Goal: Information Seeking & Learning: Learn about a topic

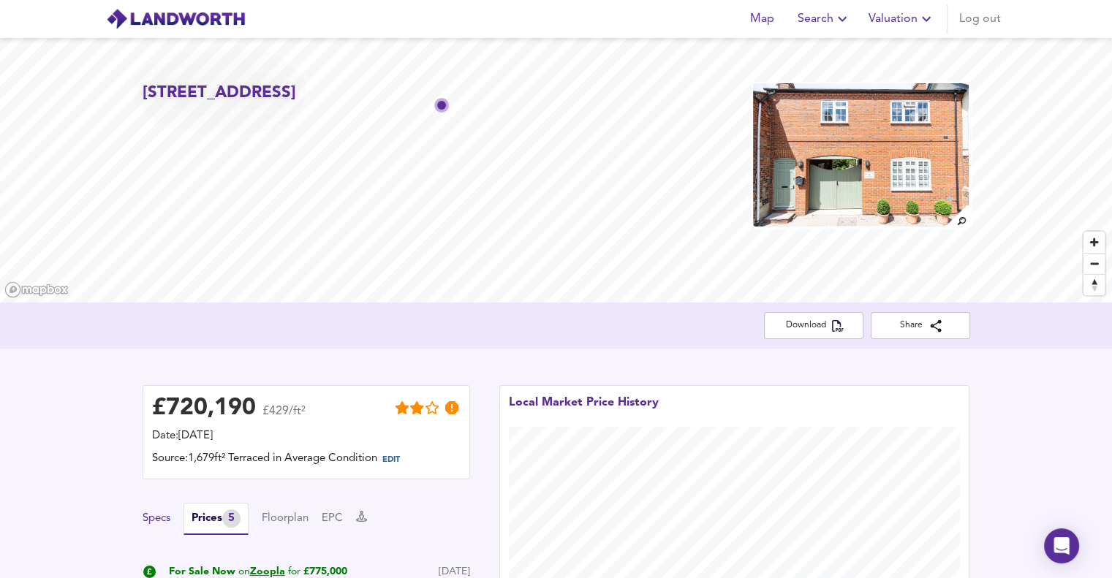
click at [161, 520] on button "Specs" at bounding box center [157, 519] width 28 height 16
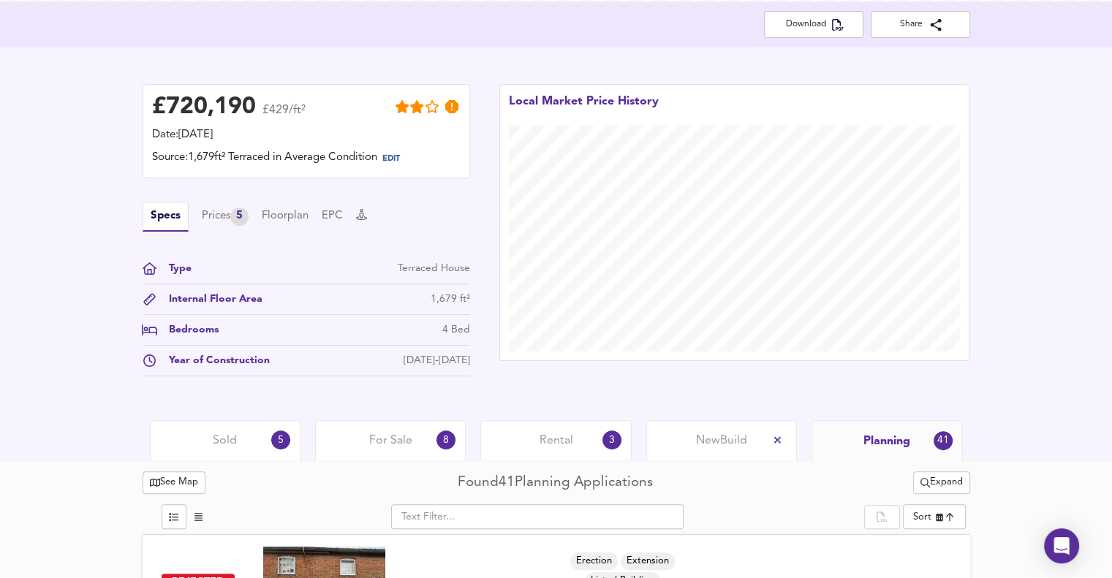
scroll to position [306, 0]
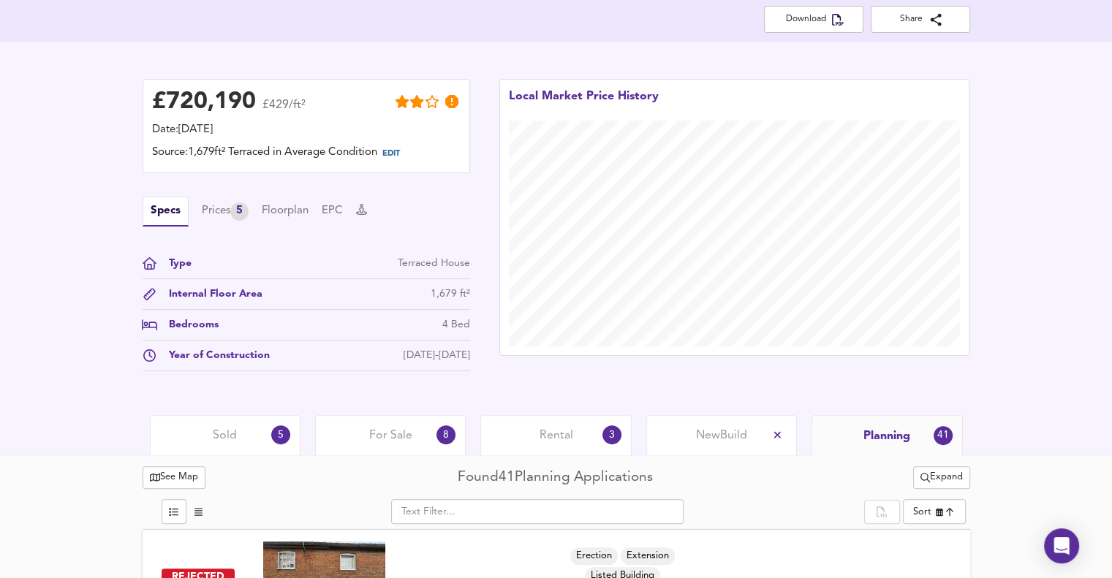
click at [240, 438] on div "Sold 5" at bounding box center [225, 435] width 151 height 40
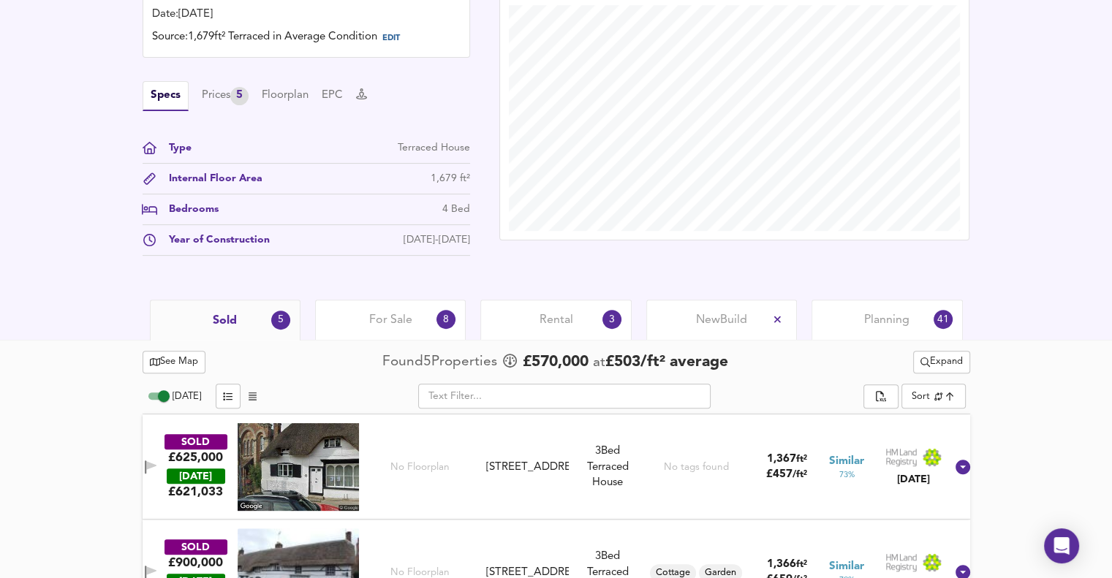
scroll to position [434, 0]
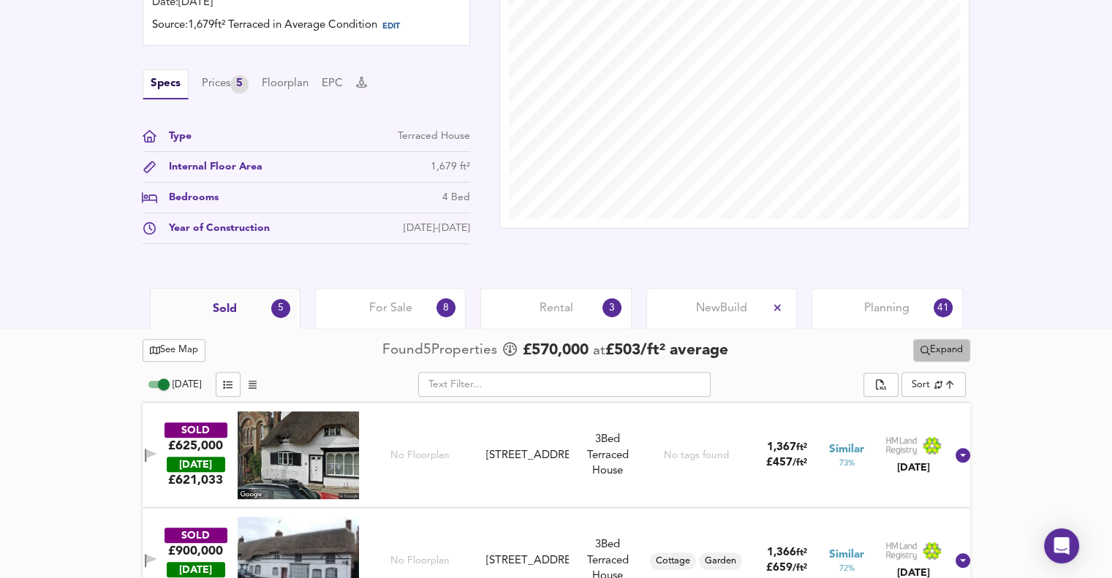
click at [924, 353] on icon "split button" at bounding box center [926, 351] width 10 height 10
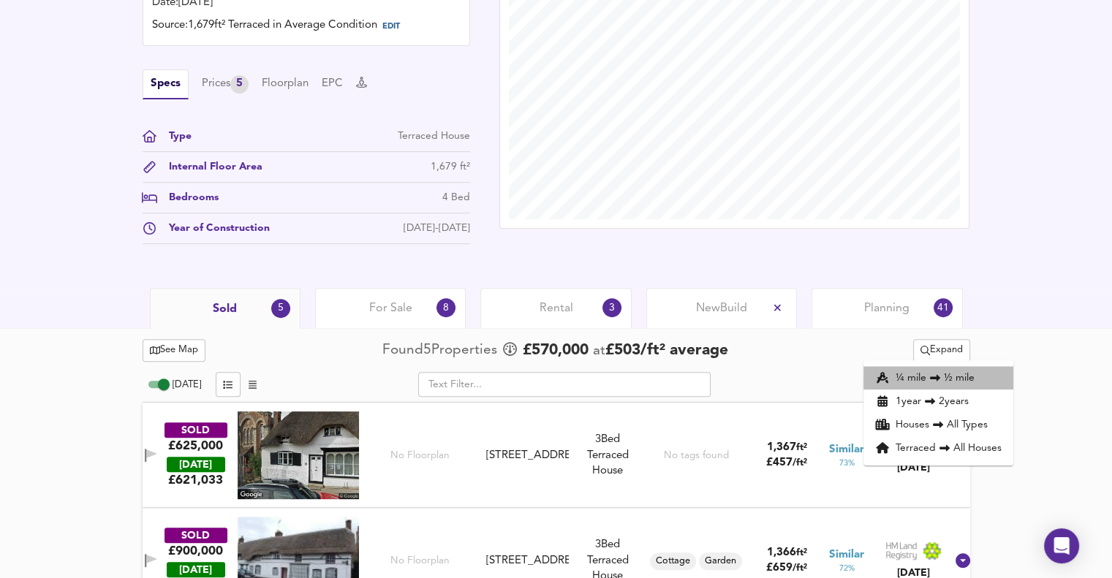
click at [930, 372] on li "¼ mile ½ mile" at bounding box center [939, 377] width 150 height 23
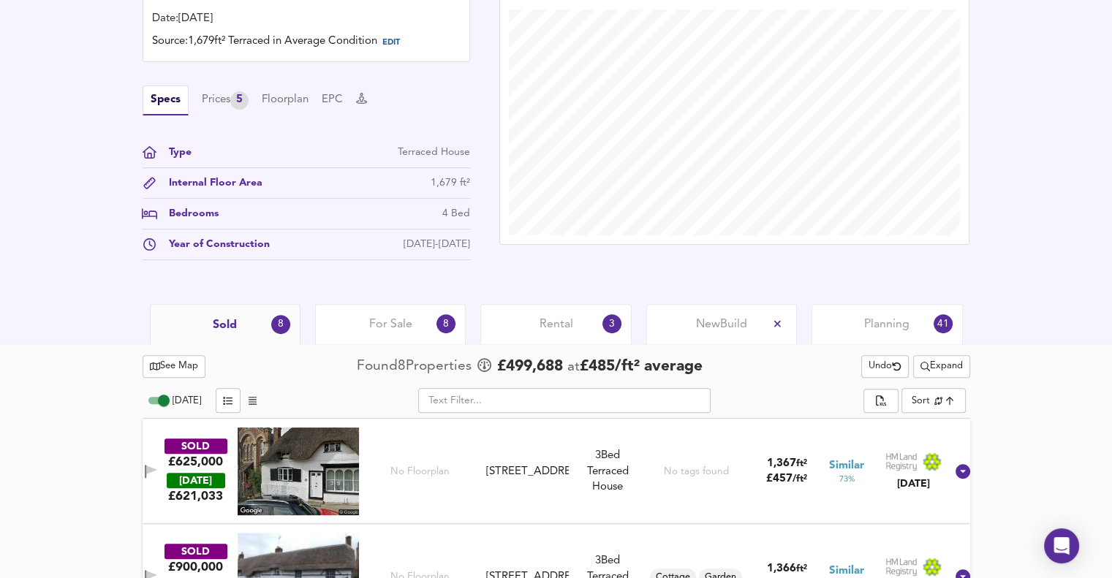
scroll to position [415, 0]
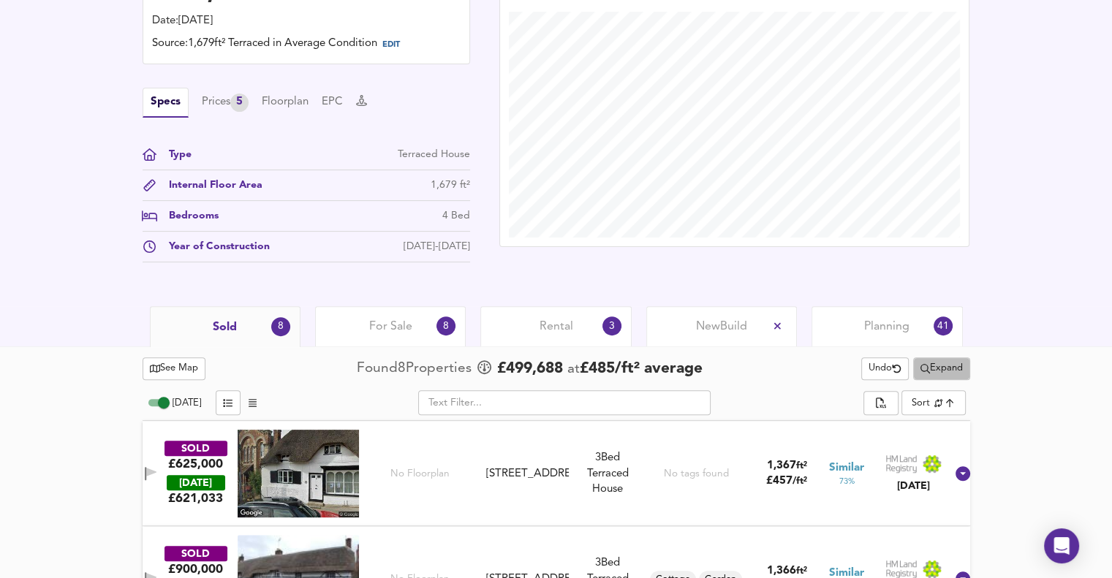
click at [958, 371] on span "Expand" at bounding box center [942, 369] width 42 height 17
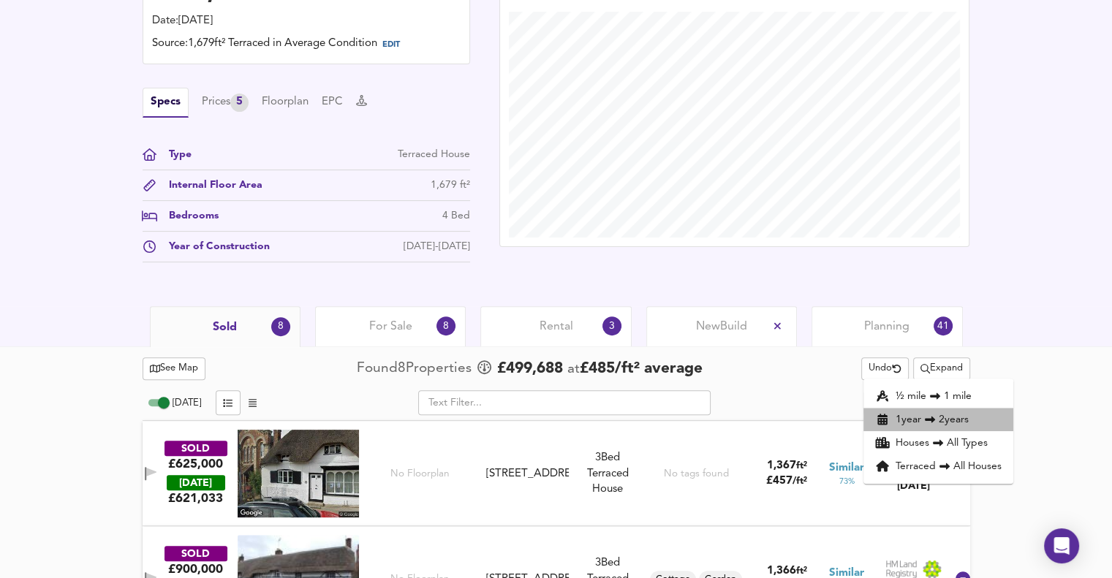
click at [958, 422] on li "1 year 2 years" at bounding box center [939, 419] width 150 height 23
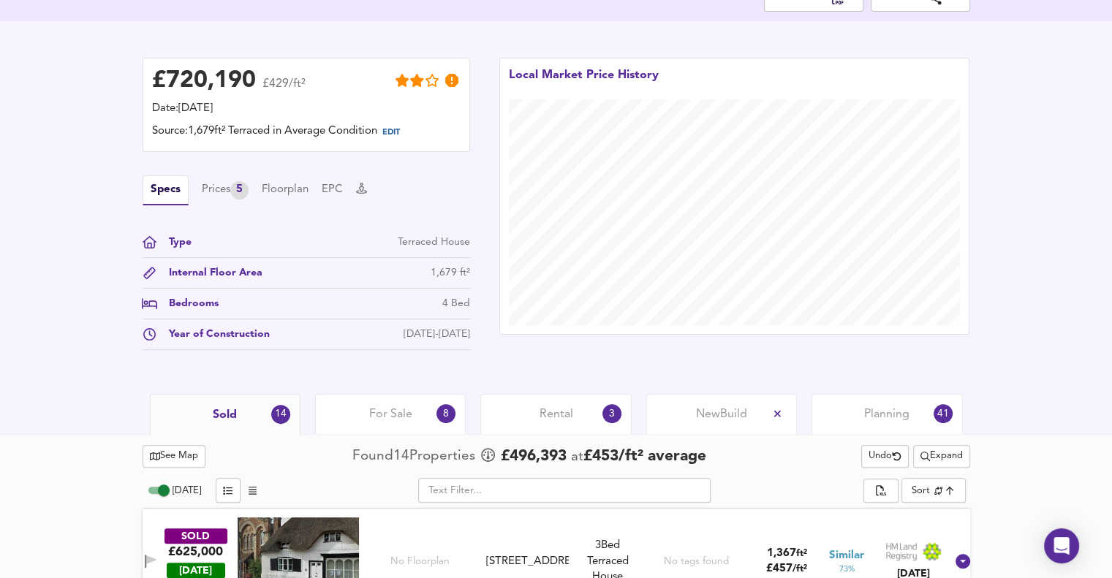
scroll to position [328, 0]
click at [387, 409] on span "For Sale" at bounding box center [390, 415] width 43 height 16
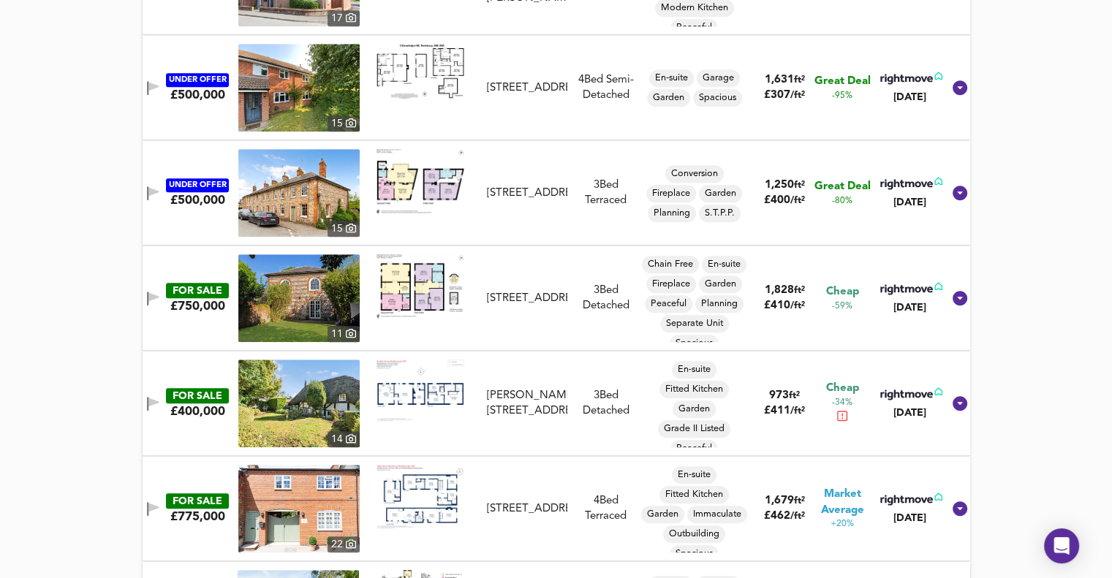
scroll to position [1106, 0]
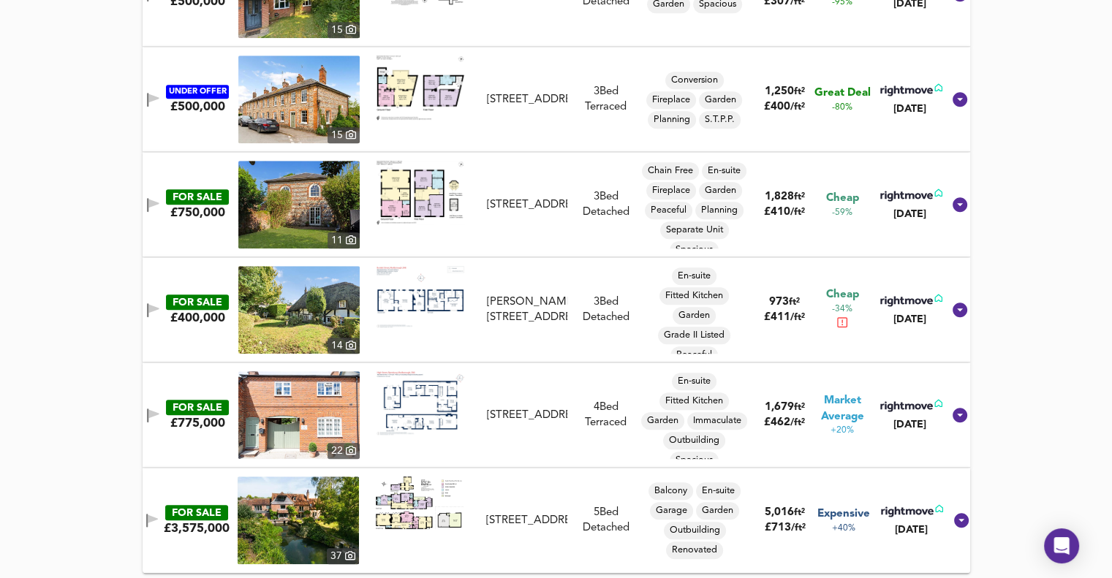
click at [834, 415] on span "Market Average" at bounding box center [842, 408] width 61 height 31
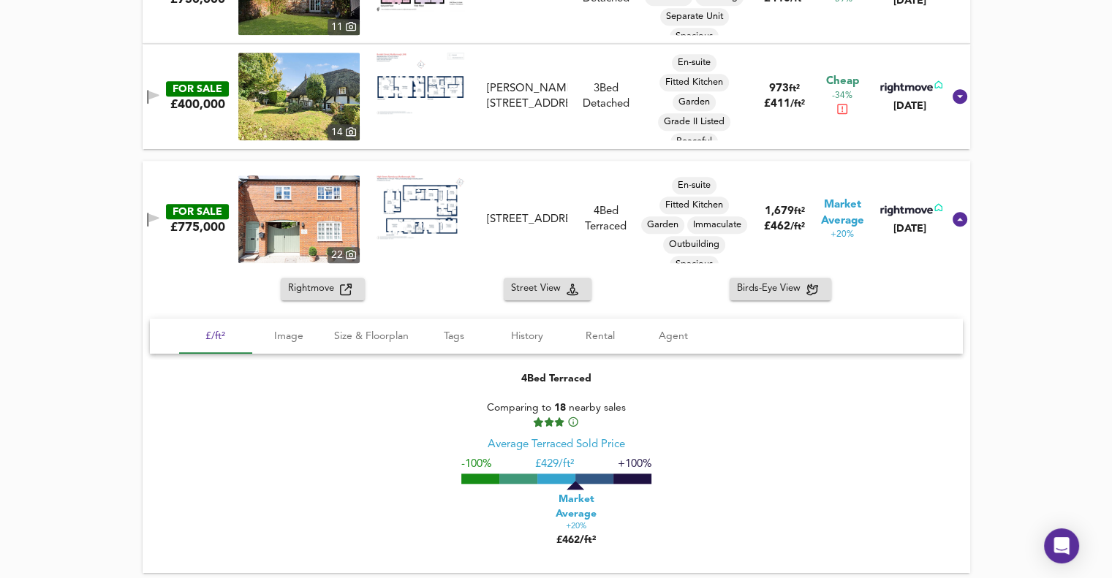
scroll to position [1320, 0]
click at [461, 334] on span "Tags" at bounding box center [454, 336] width 56 height 18
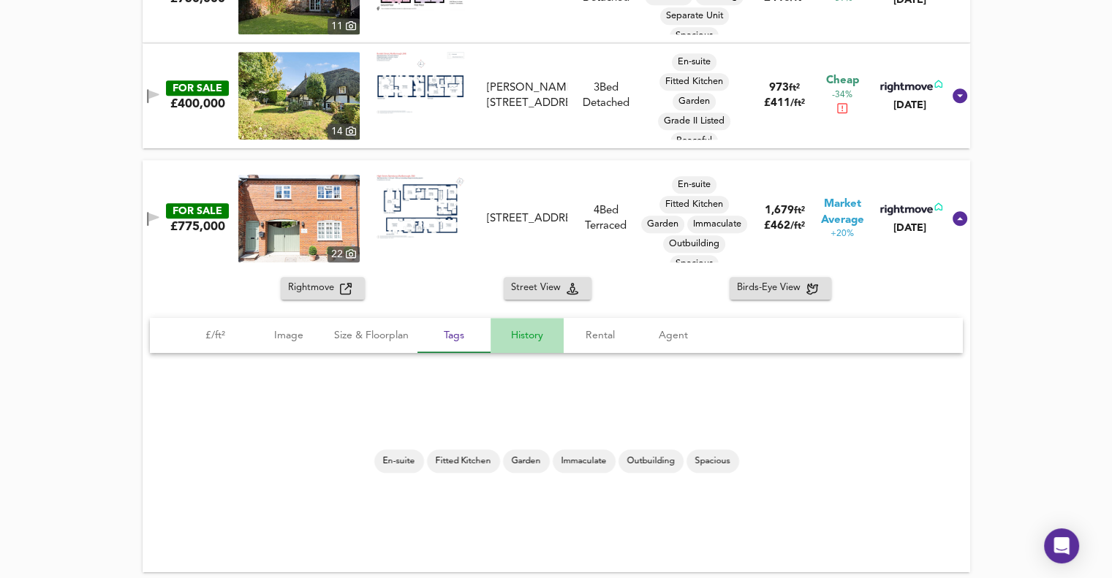
click at [525, 339] on span "History" at bounding box center [527, 336] width 56 height 18
click at [284, 324] on button "Image" at bounding box center [288, 335] width 73 height 35
click at [290, 336] on span "Image" at bounding box center [289, 336] width 56 height 18
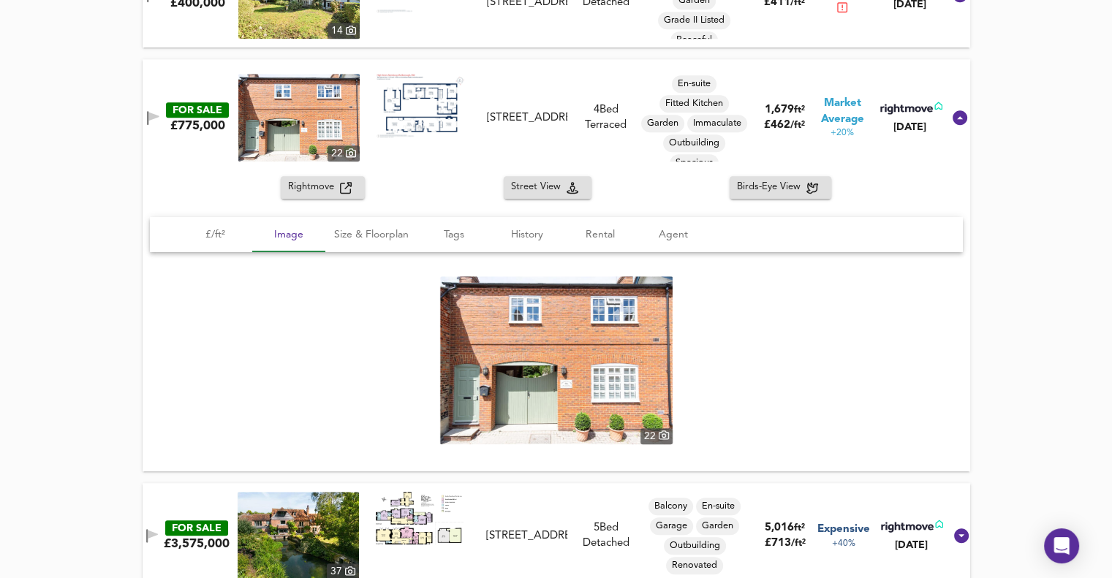
scroll to position [1437, 0]
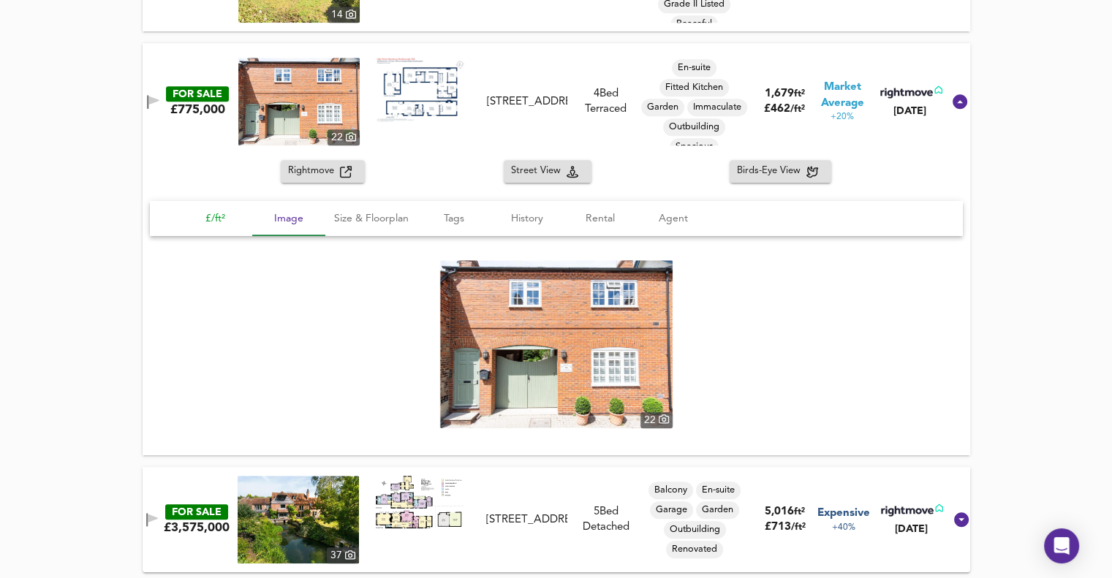
click at [227, 219] on span "£/ft²" at bounding box center [216, 219] width 56 height 18
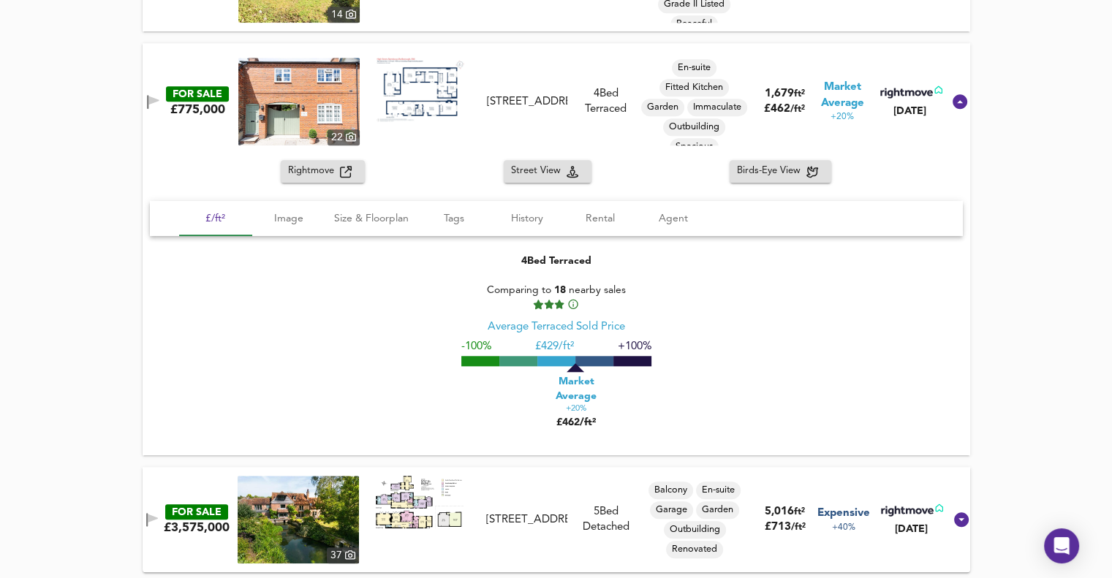
click at [558, 397] on span "Market Average" at bounding box center [575, 388] width 73 height 29
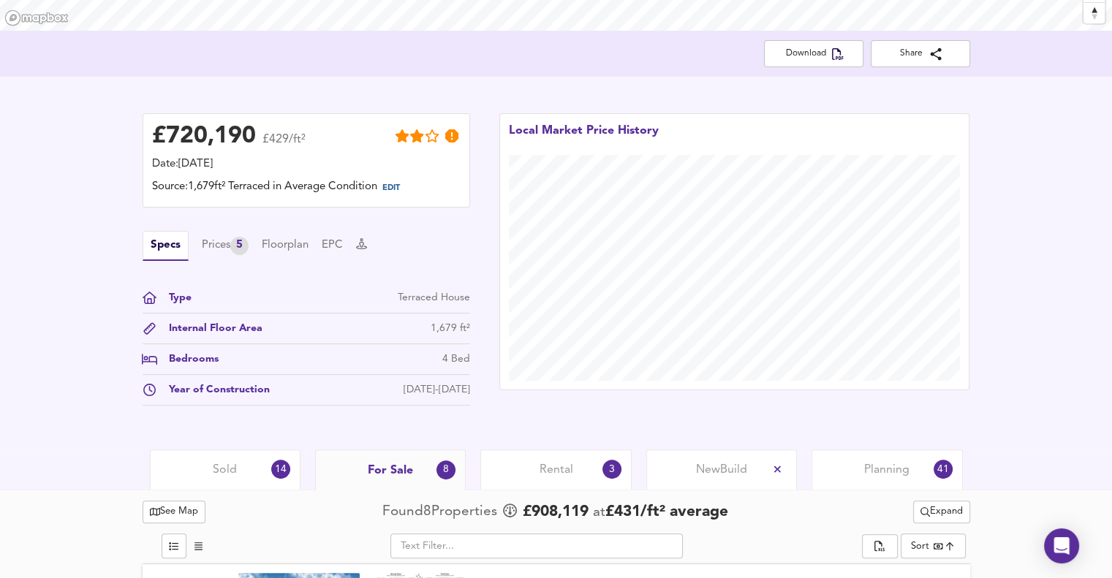
scroll to position [272, 0]
click at [313, 167] on div "Date: [DATE]" at bounding box center [306, 165] width 309 height 16
click at [400, 187] on span "EDIT" at bounding box center [391, 188] width 18 height 8
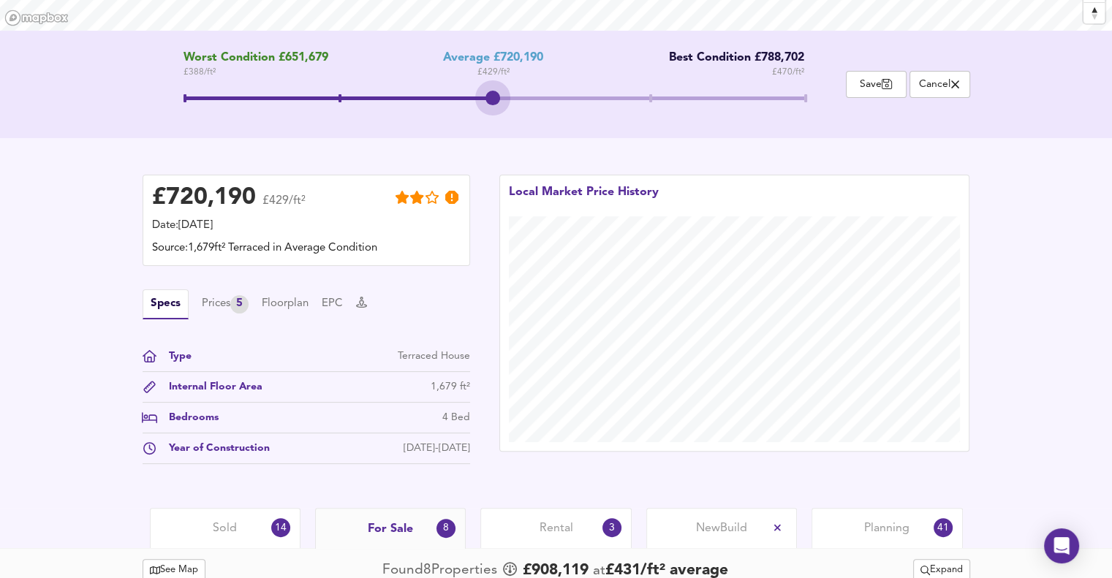
drag, startPoint x: 487, startPoint y: 97, endPoint x: 467, endPoint y: 103, distance: 20.8
click at [467, 103] on span at bounding box center [494, 100] width 621 height 26
